Goal: Navigation & Orientation: Find specific page/section

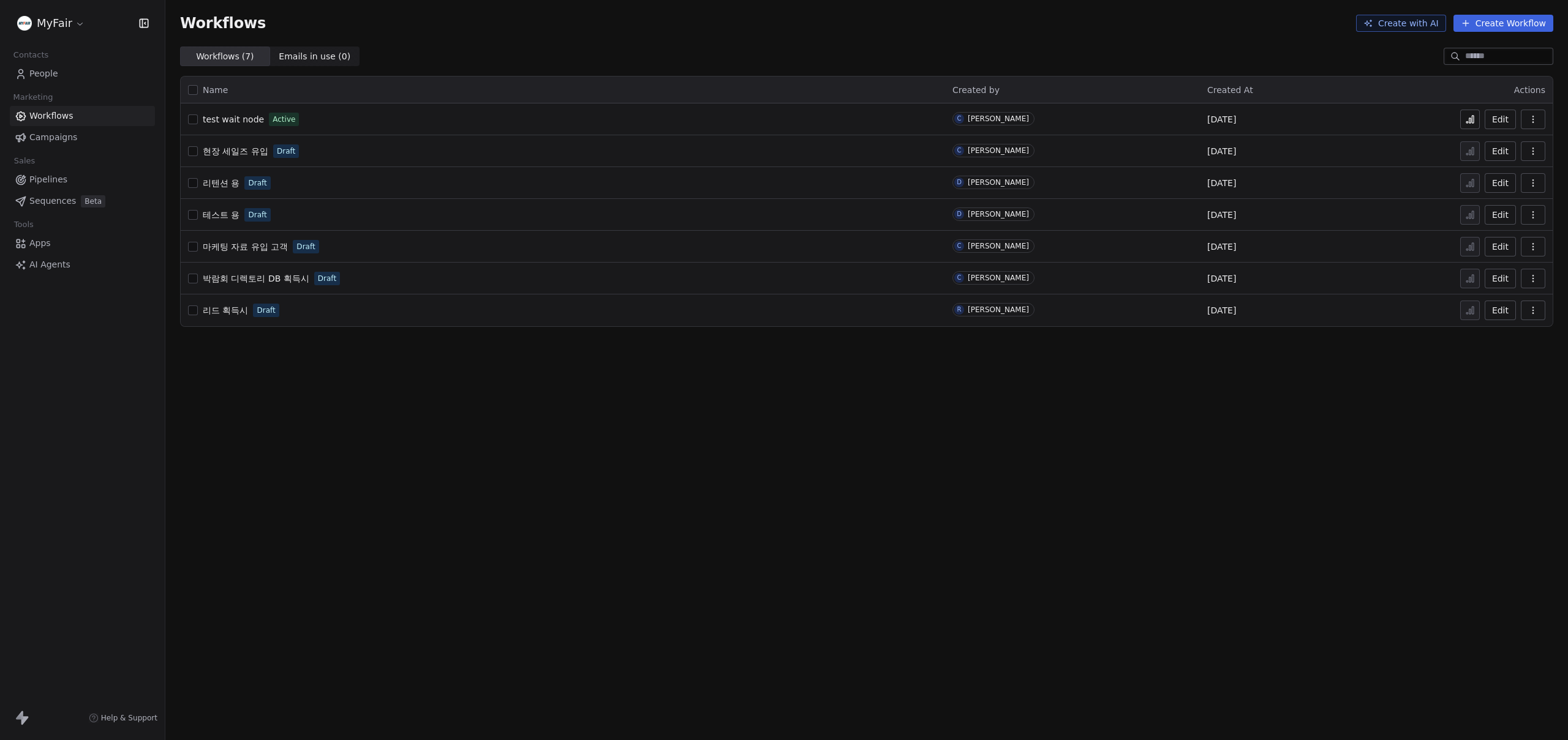
click at [378, 421] on div "Workflows Create with AI Create Workflow Workflows ( 7 ) Workflows ( 7 ) Emails…" at bounding box center [867, 370] width 1403 height 740
click at [74, 26] on html "MyFair Contacts People Marketing Workflows Campaigns Sales Pipelines Sequences …" at bounding box center [784, 370] width 1568 height 740
click at [335, 498] on html "MyFair Contacts People Marketing Workflows Campaigns Sales Pipelines Sequences …" at bounding box center [784, 370] width 1568 height 740
click at [57, 20] on html "MyFair Contacts People Marketing Workflows Campaigns Sales Pipelines Sequences …" at bounding box center [784, 370] width 1568 height 740
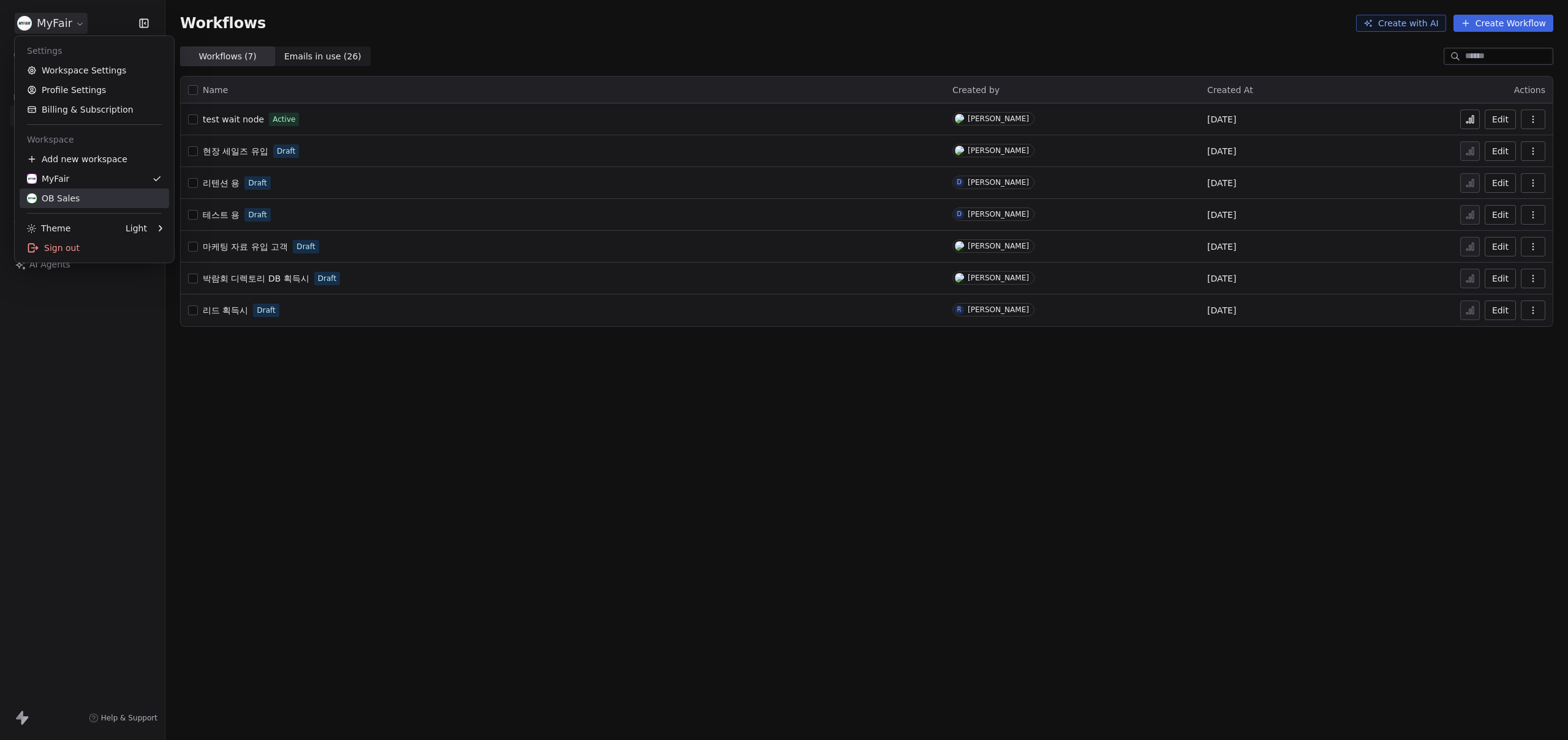
click at [87, 194] on div "OB Sales" at bounding box center [94, 198] width 135 height 12
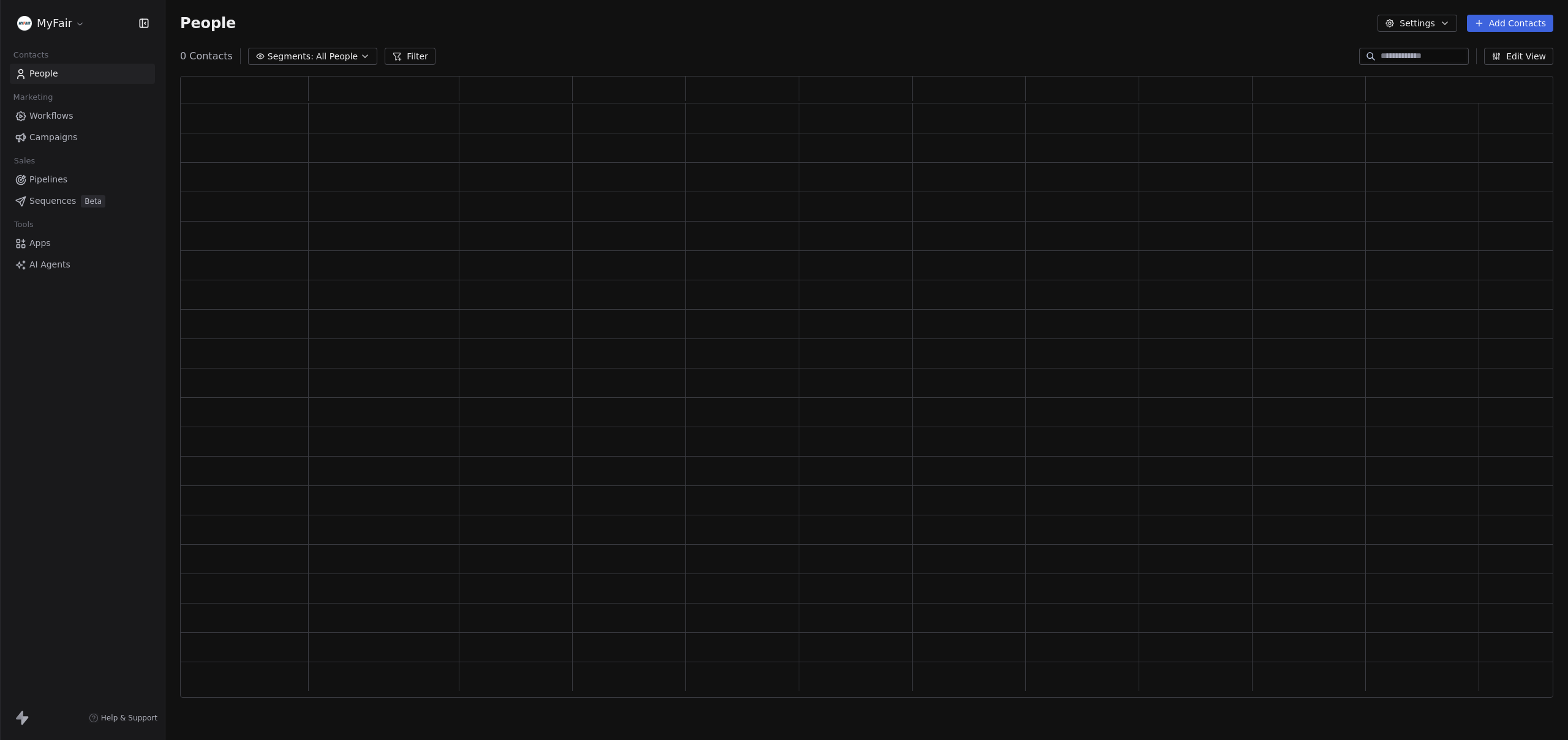
scroll to position [613, 1364]
click at [53, 114] on span "Workflows" at bounding box center [51, 116] width 44 height 13
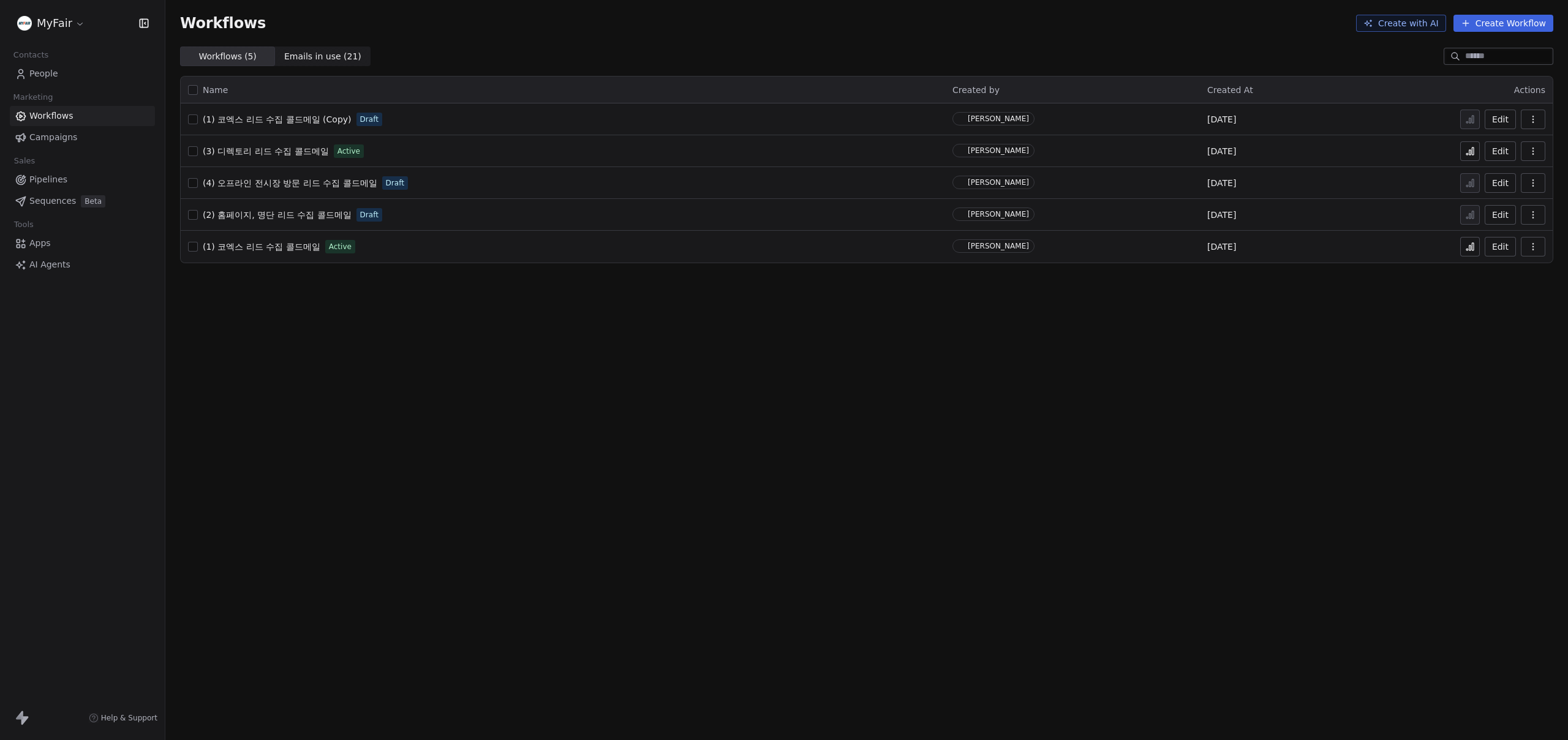
click at [568, 426] on div "Workflows Create with AI Create Workflow Workflows ( 5 ) Workflows ( 5 ) Emails…" at bounding box center [867, 370] width 1403 height 740
click at [250, 154] on span "(3) 디렉토리 리드 수집 콜드메일" at bounding box center [266, 151] width 126 height 10
click at [506, 379] on div "Workflows Create with AI Create Workflow Workflows ( 5 ) Workflows ( 5 ) Emails…" at bounding box center [867, 370] width 1403 height 740
click at [553, 443] on div "Workflows Create with AI Create Workflow Workflows ( 5 ) Workflows ( 5 ) Emails…" at bounding box center [867, 370] width 1403 height 740
click at [376, 406] on div "Workflows Create with AI Create Workflow Workflows ( 5 ) Workflows ( 5 ) Emails…" at bounding box center [867, 370] width 1403 height 740
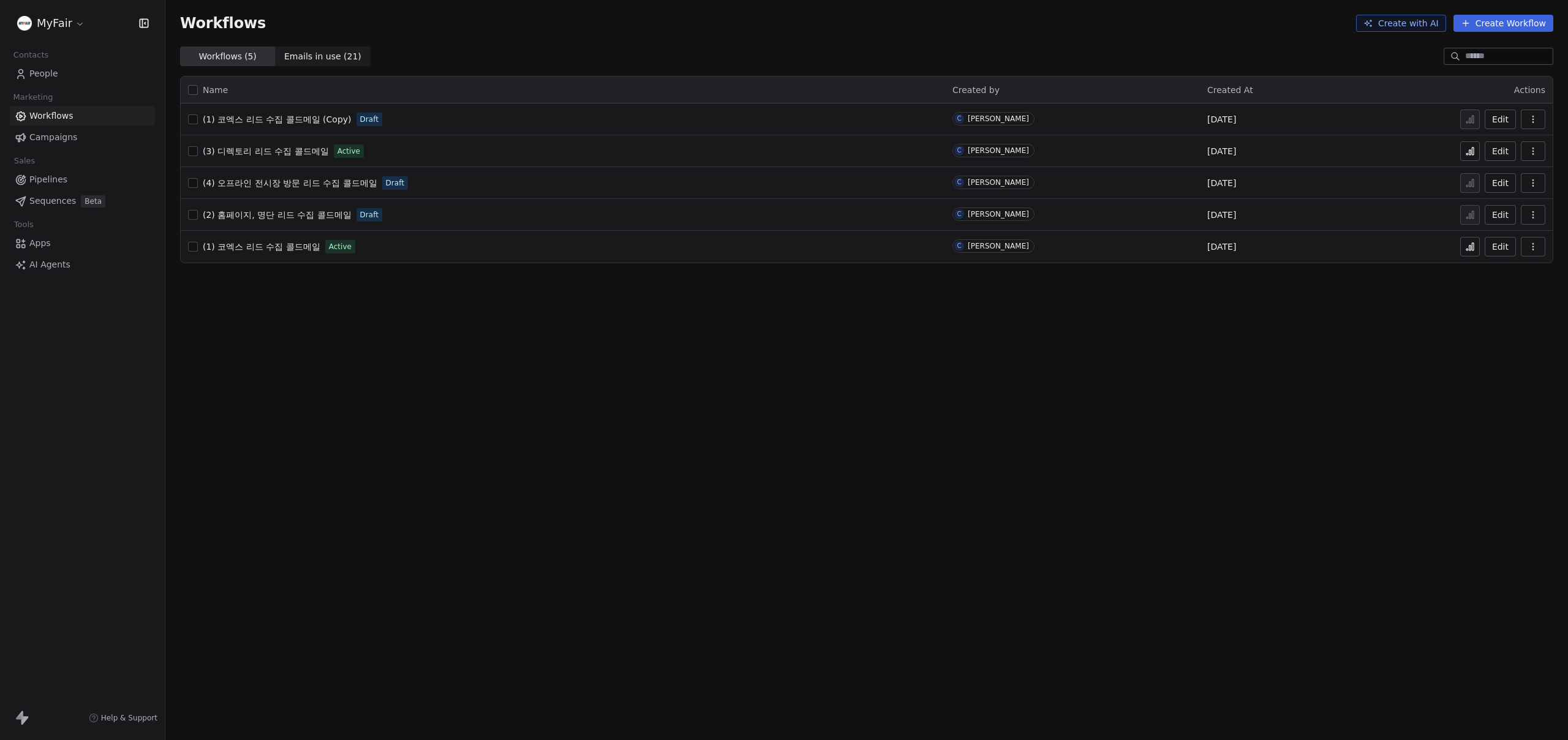
click at [260, 244] on span "(1) 코엑스 리드 수집 콜드메일" at bounding box center [262, 246] width 118 height 10
click at [265, 120] on span "(1) 코엑스 리드 수집 콜드메일 (Copy)" at bounding box center [277, 119] width 149 height 10
click at [255, 183] on span "(4) 오프라인 전시장 방문 리드 수집 콜드메일" at bounding box center [290, 182] width 175 height 10
